Goal: Information Seeking & Learning: Understand process/instructions

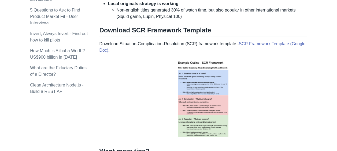
scroll to position [698, 0]
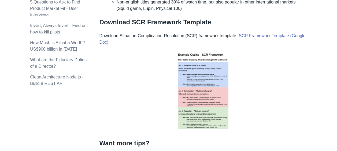
click at [204, 79] on img at bounding box center [203, 91] width 69 height 83
click at [194, 72] on img at bounding box center [203, 91] width 69 height 83
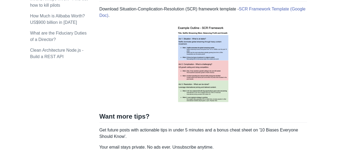
click at [199, 67] on img at bounding box center [203, 64] width 69 height 83
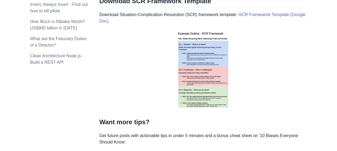
scroll to position [724, 0]
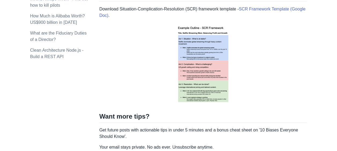
click at [208, 94] on img at bounding box center [203, 64] width 69 height 83
click at [207, 93] on img at bounding box center [203, 64] width 69 height 83
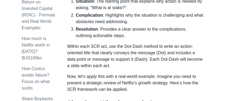
scroll to position [311, 0]
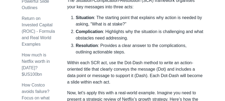
click at [92, 32] on strong "Complication" at bounding box center [89, 31] width 27 height 5
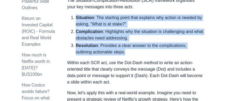
drag, startPoint x: 111, startPoint y: 52, endPoint x: 71, endPoint y: 17, distance: 52.8
click at [71, 17] on ol "Situation : The starting point that explains why action is needed by asking, “W…" at bounding box center [135, 34] width 136 height 41
copy ol "Situation : The starting point that explains why action is needed by asking, “W…"
